Goal: Task Accomplishment & Management: Manage account settings

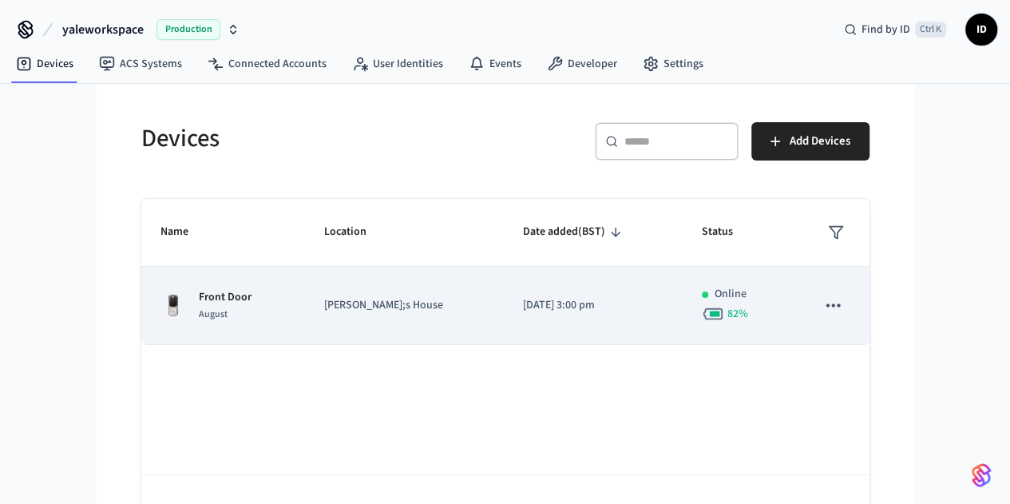
click at [199, 301] on p "Front Door" at bounding box center [225, 297] width 53 height 17
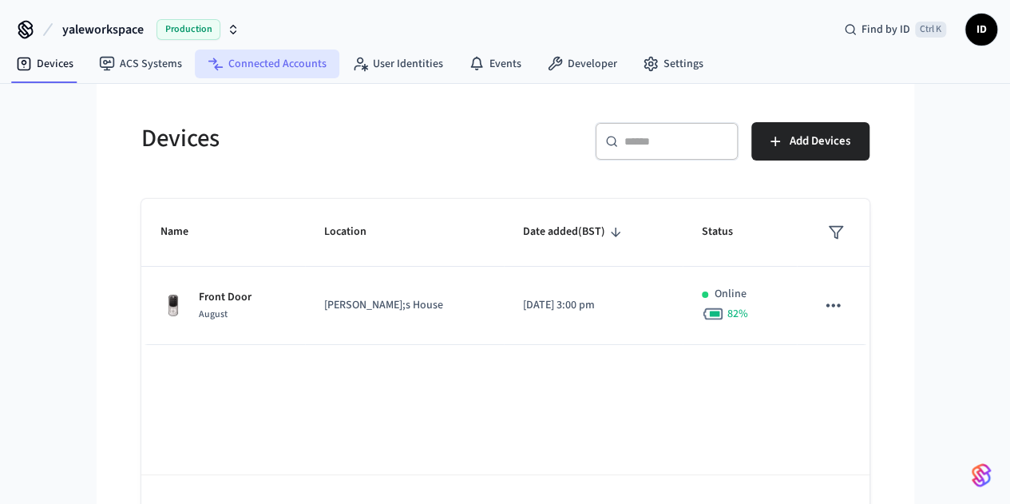
click at [256, 69] on link "Connected Accounts" at bounding box center [267, 64] width 145 height 29
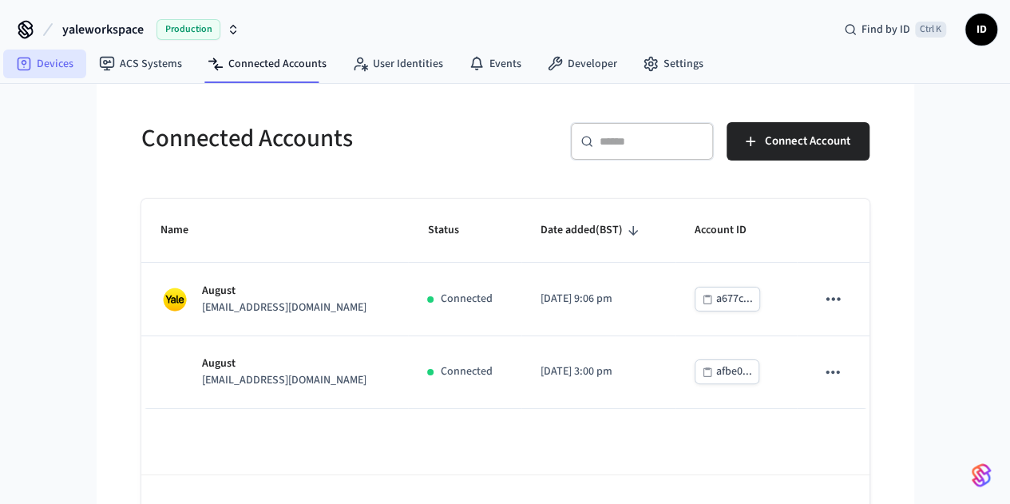
click at [40, 60] on link "Devices" at bounding box center [44, 64] width 83 height 29
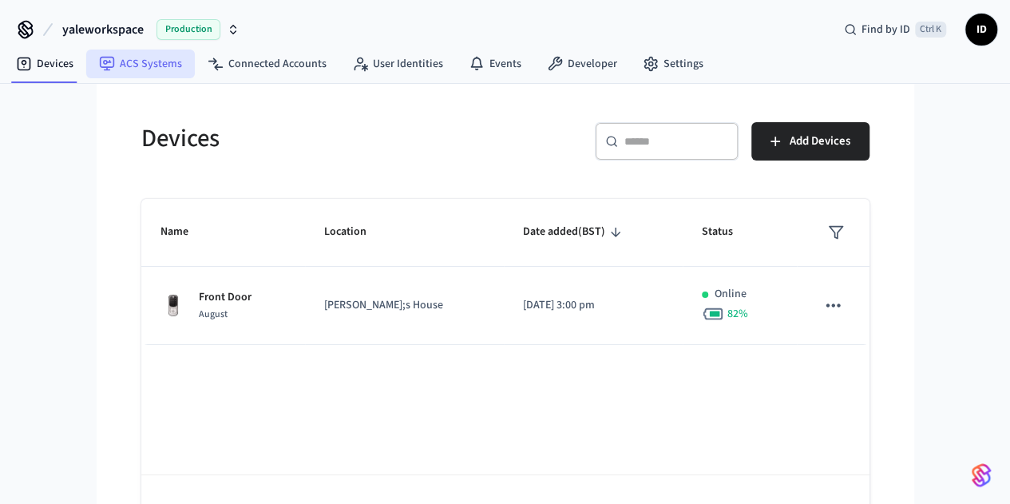
click at [126, 70] on link "ACS Systems" at bounding box center [140, 64] width 109 height 29
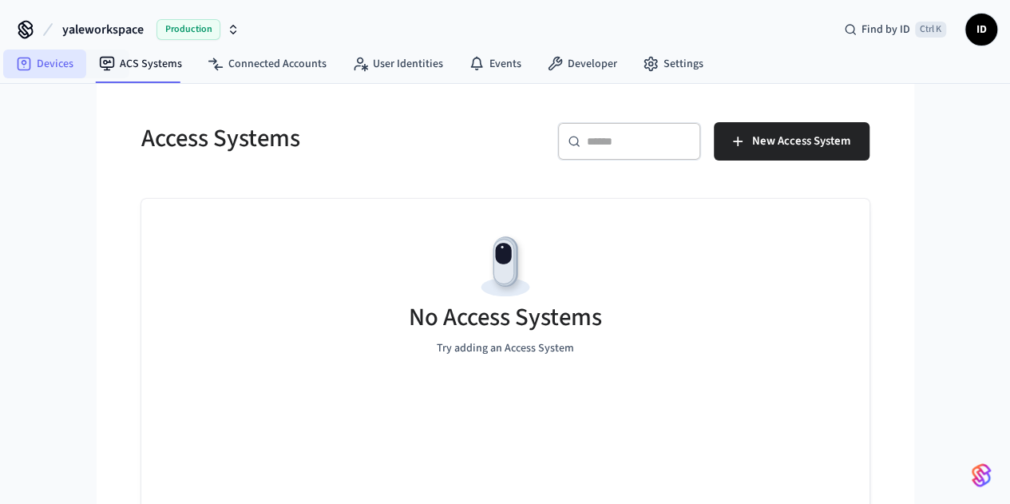
click at [39, 61] on link "Devices" at bounding box center [44, 64] width 83 height 29
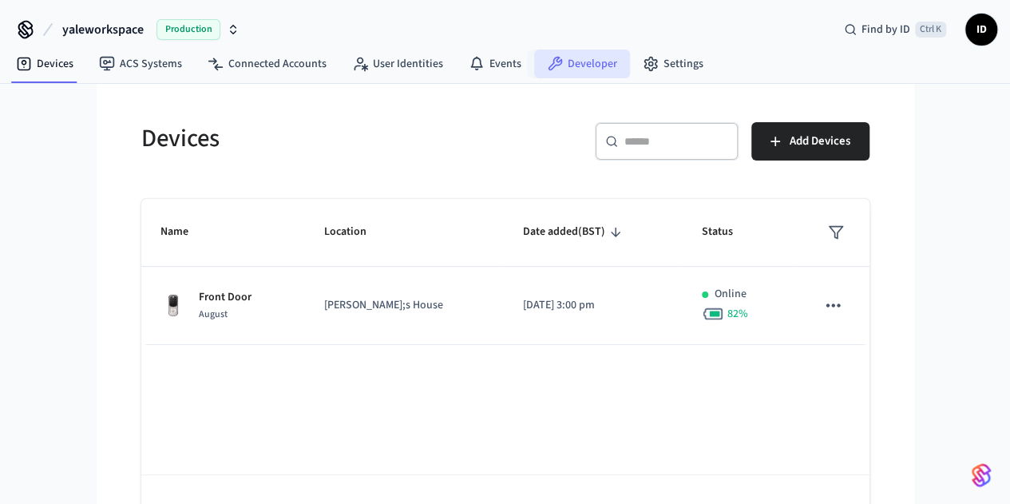
click at [601, 58] on link "Developer" at bounding box center [582, 64] width 96 height 29
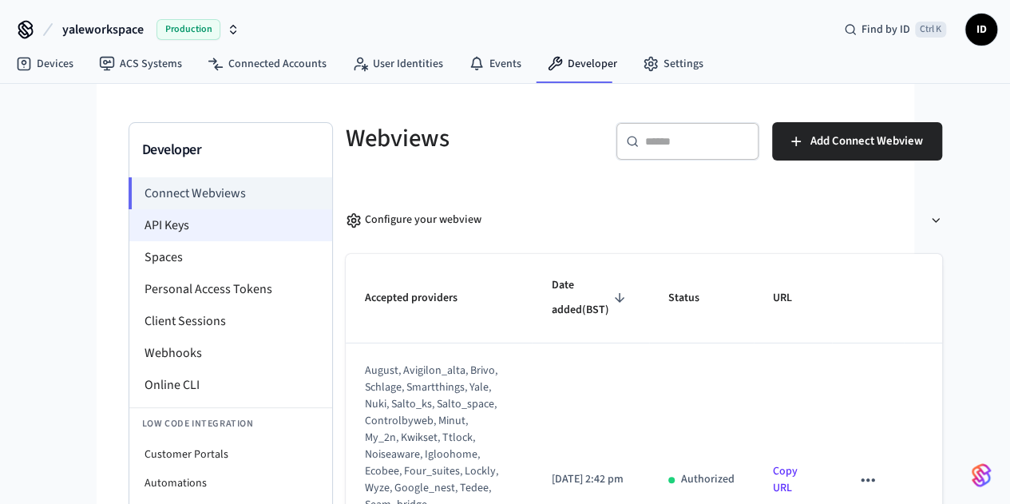
click at [129, 226] on li "API Keys" at bounding box center [230, 225] width 203 height 32
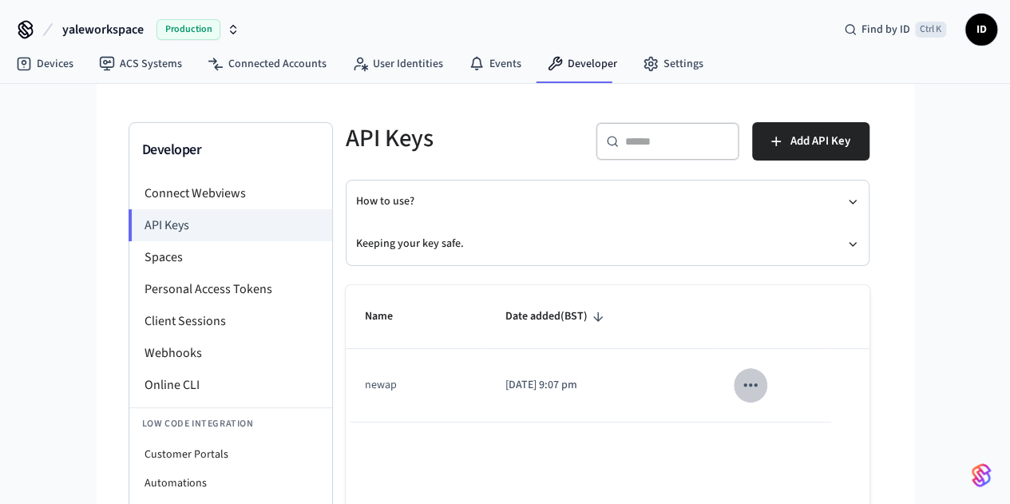
click at [761, 381] on icon "sticky table" at bounding box center [750, 385] width 21 height 21
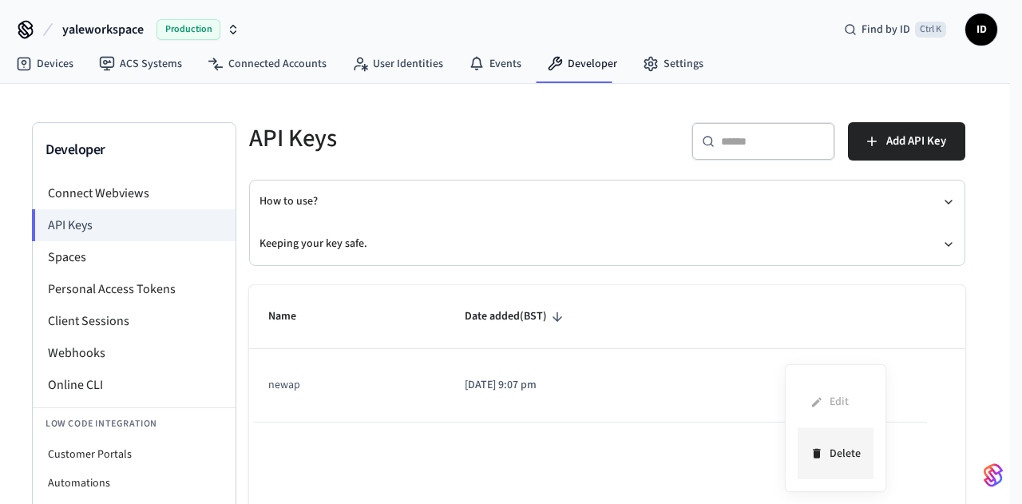
click at [831, 469] on li "Delete" at bounding box center [836, 453] width 76 height 50
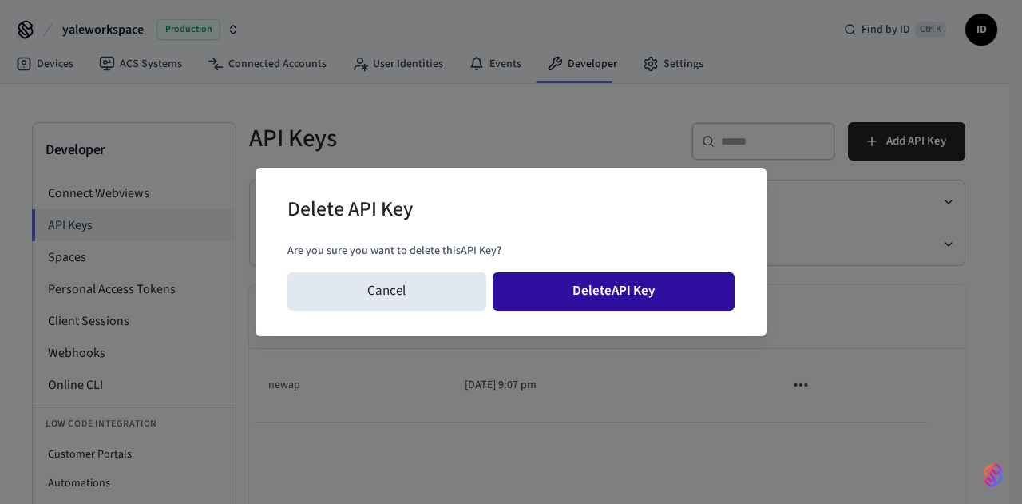
click at [594, 295] on button "Delete API Key" at bounding box center [614, 291] width 243 height 38
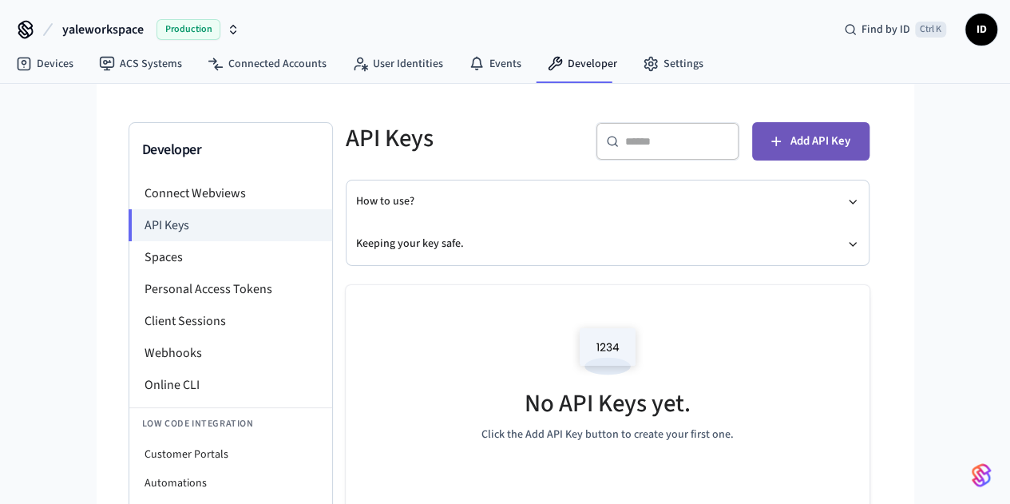
click at [784, 147] on icon "button" at bounding box center [776, 141] width 16 height 16
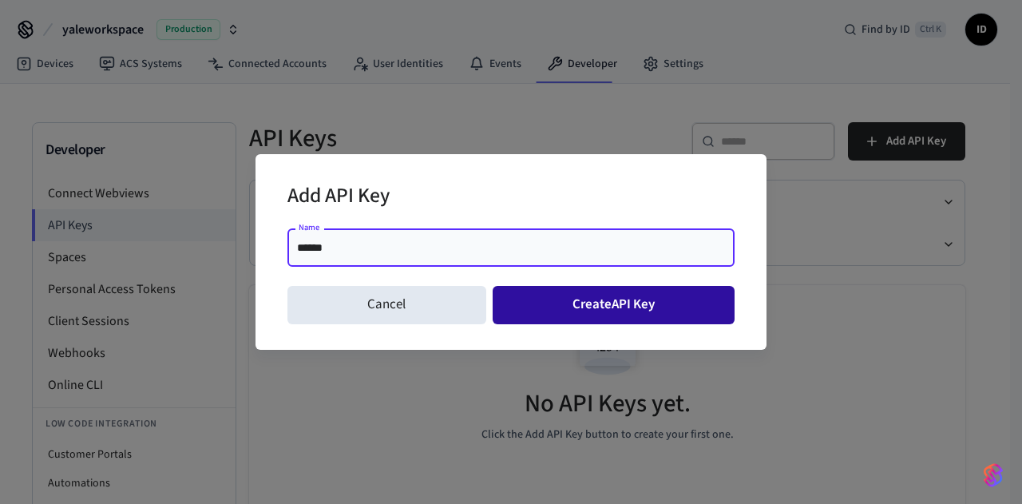
type input "******"
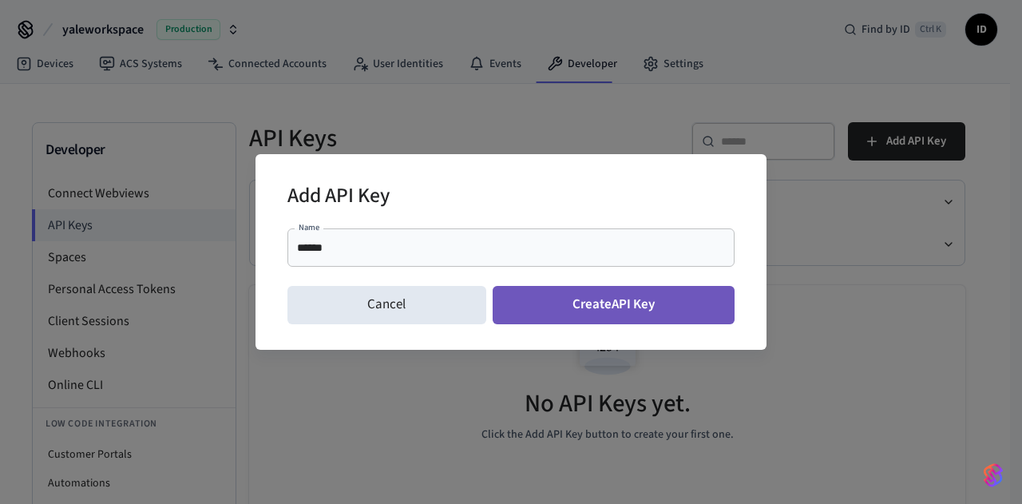
click at [601, 320] on button "Create API Key" at bounding box center [614, 305] width 243 height 38
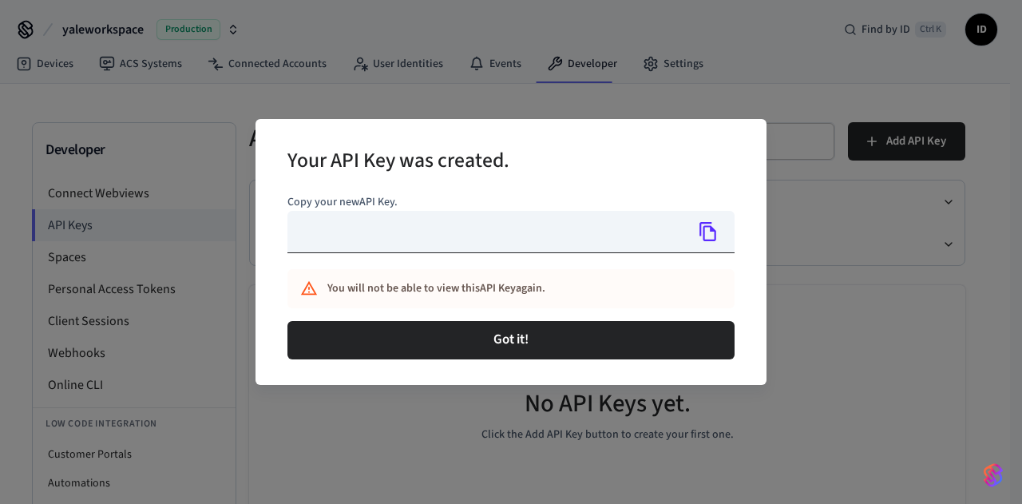
click at [442, 240] on input "text" at bounding box center [487, 232] width 398 height 42
type input "**********"
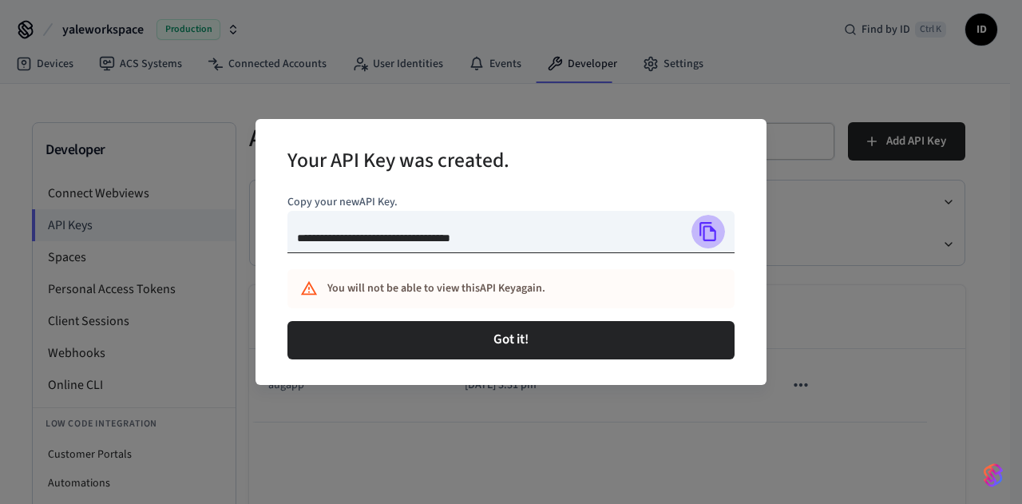
click at [715, 237] on icon "Copy" at bounding box center [708, 231] width 17 height 19
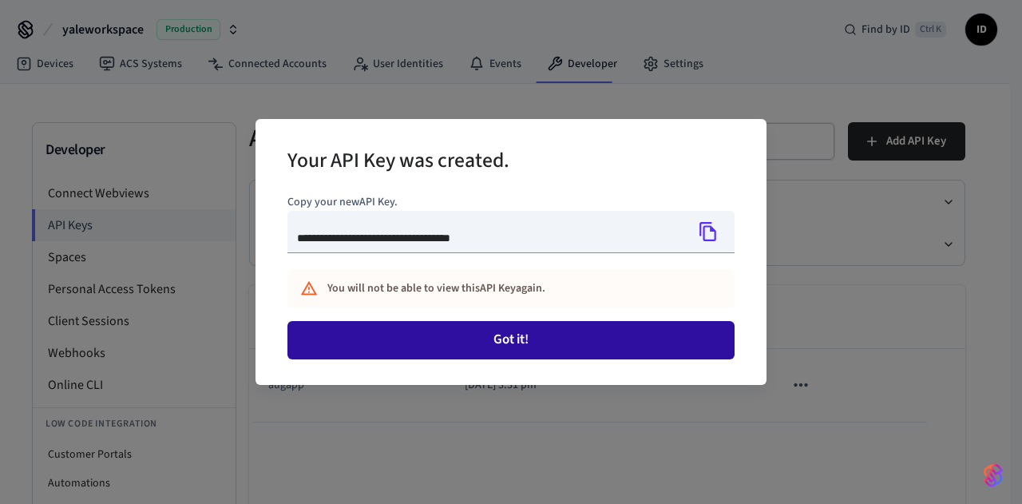
click at [572, 351] on button "Got it!" at bounding box center [511, 340] width 447 height 38
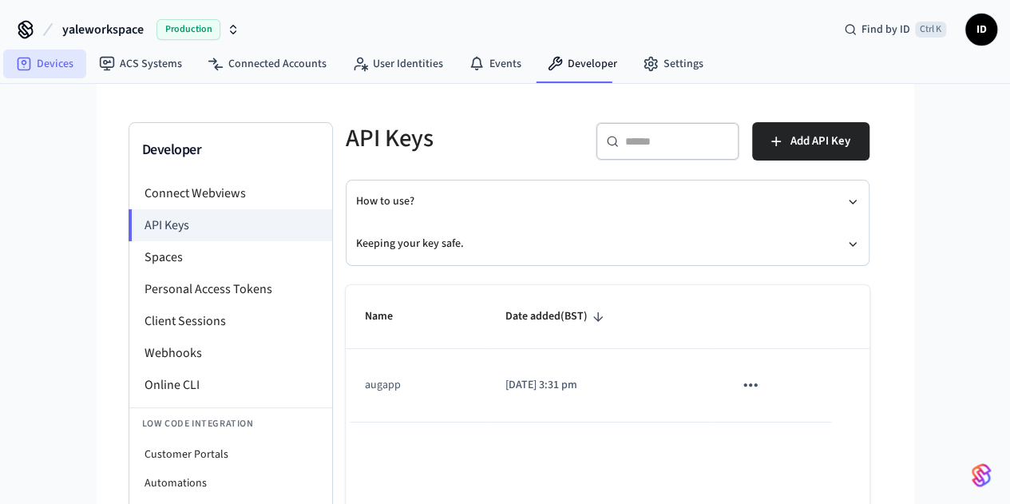
click at [28, 73] on link "Devices" at bounding box center [44, 64] width 83 height 29
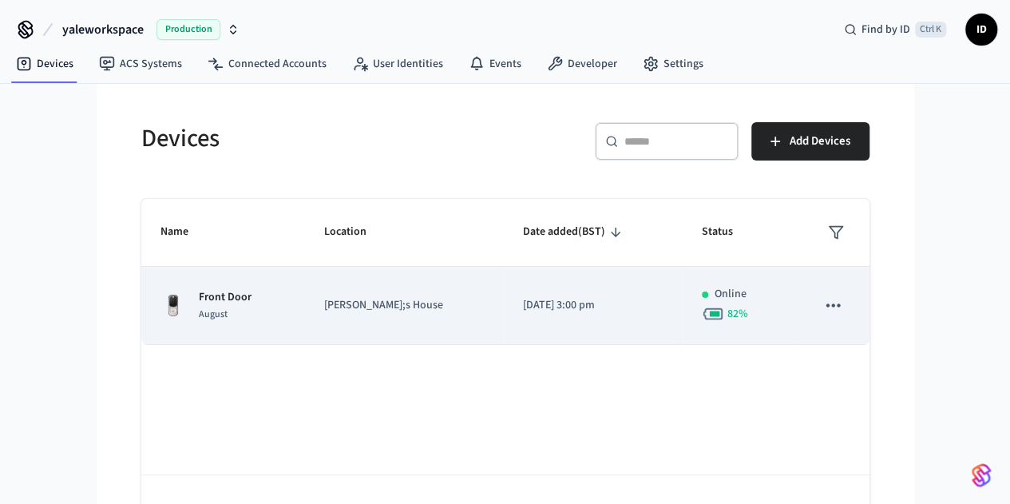
click at [458, 312] on td "[PERSON_NAME];s House" at bounding box center [404, 306] width 199 height 78
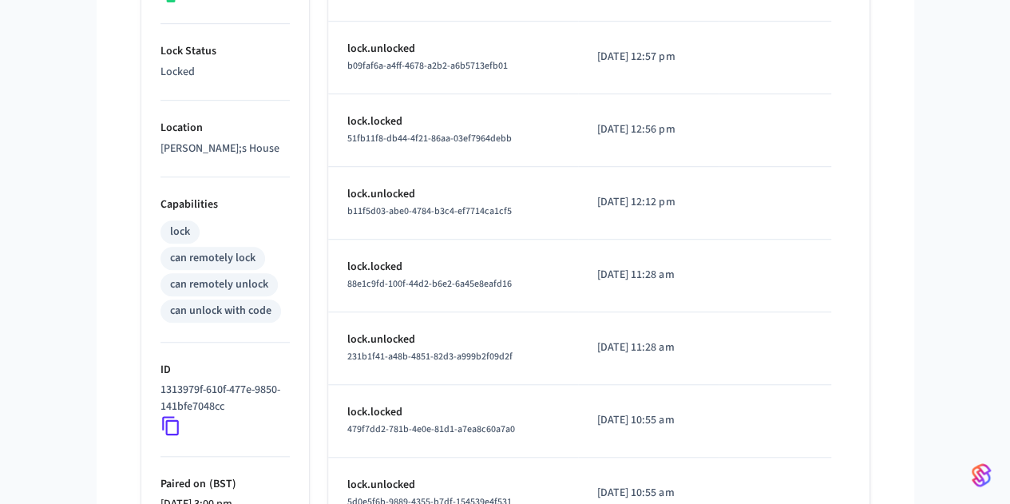
scroll to position [472, 0]
click at [161, 416] on icon at bounding box center [171, 426] width 21 height 21
